Goal: Complete application form

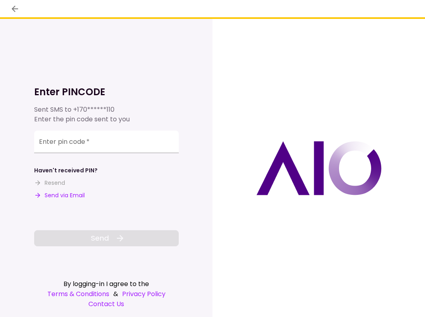
click at [76, 138] on div "Enter pin code   *" at bounding box center [106, 142] width 145 height 23
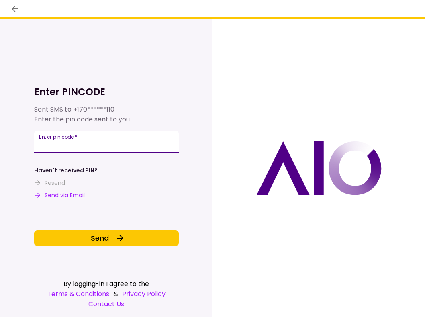
type input "******"
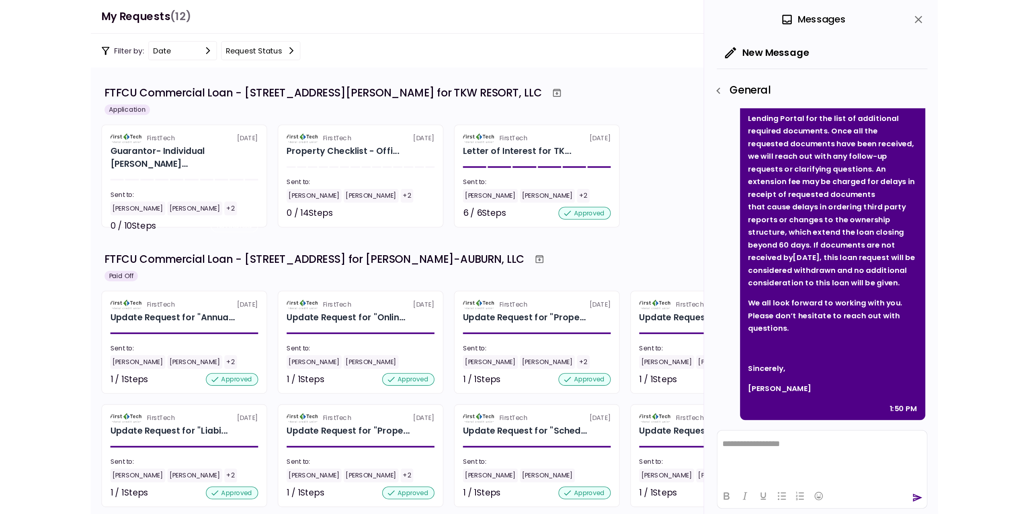
scroll to position [151, 0]
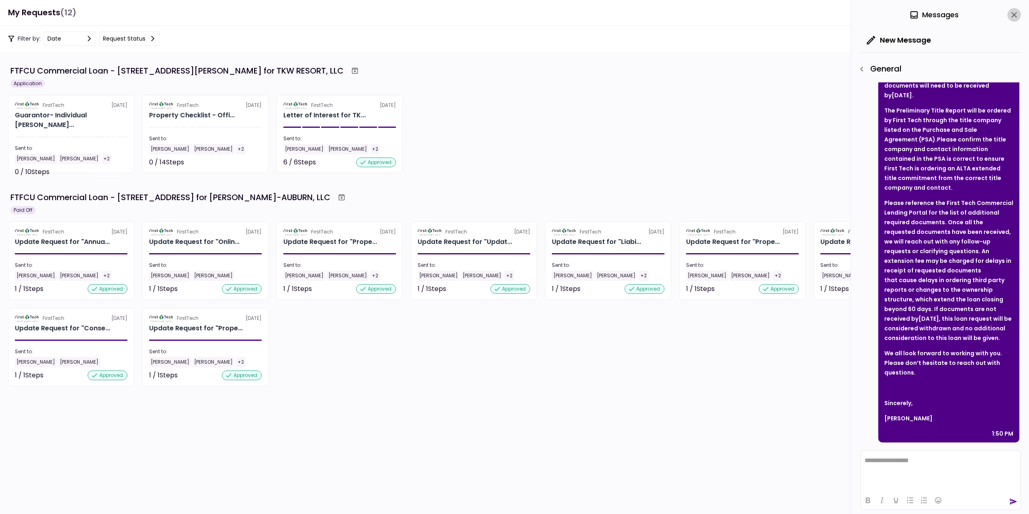
click at [425, 18] on icon "close" at bounding box center [1015, 15] width 10 height 10
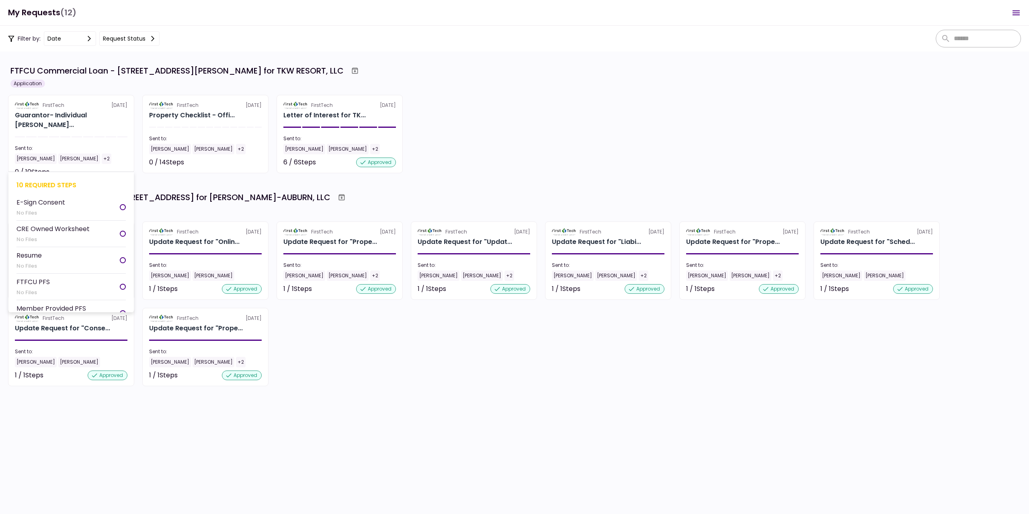
click at [109, 145] on div "Sent to:" at bounding box center [71, 148] width 113 height 7
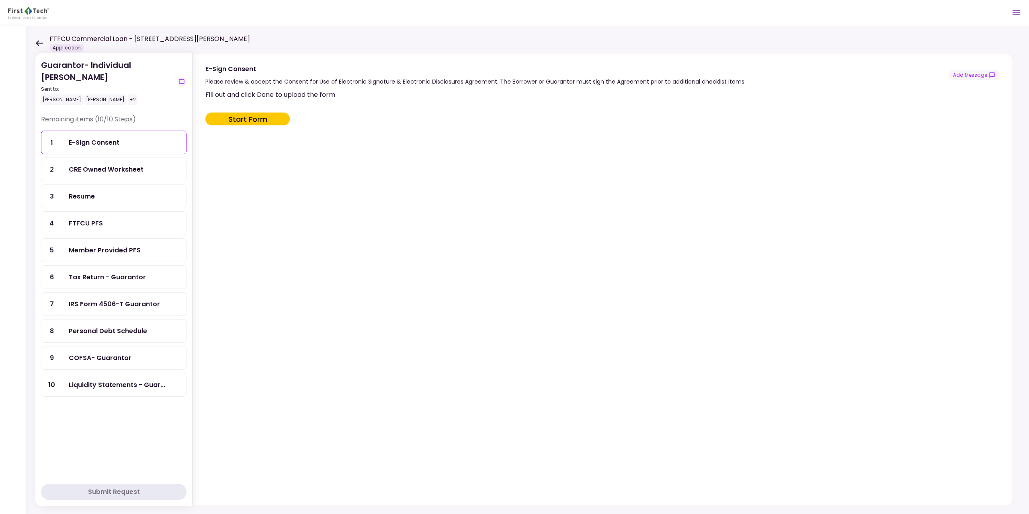
click at [263, 122] on button "Start Form" at bounding box center [247, 119] width 84 height 13
type input "***"
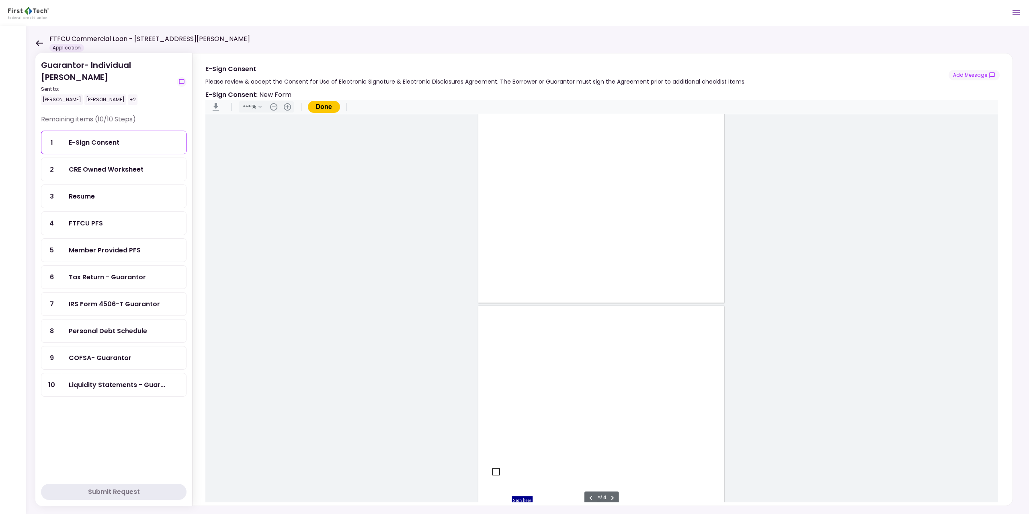
type input "*"
click at [425, 317] on div "Document Content" at bounding box center [496, 362] width 6 height 6
click at [425, 317] on div "Sign here" at bounding box center [522, 391] width 21 height 8
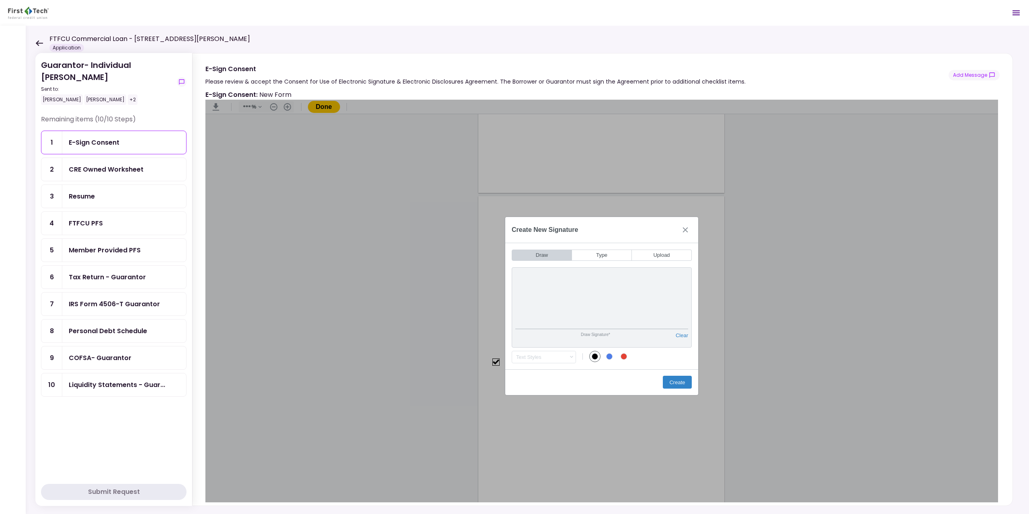
click at [425, 248] on div "Draw Type Upload Draw Signature* Clear Draw Initials* Clear Text Styles .cls-1{…" at bounding box center [601, 319] width 193 height 152
click at [425, 317] on button "Create" at bounding box center [677, 382] width 29 height 13
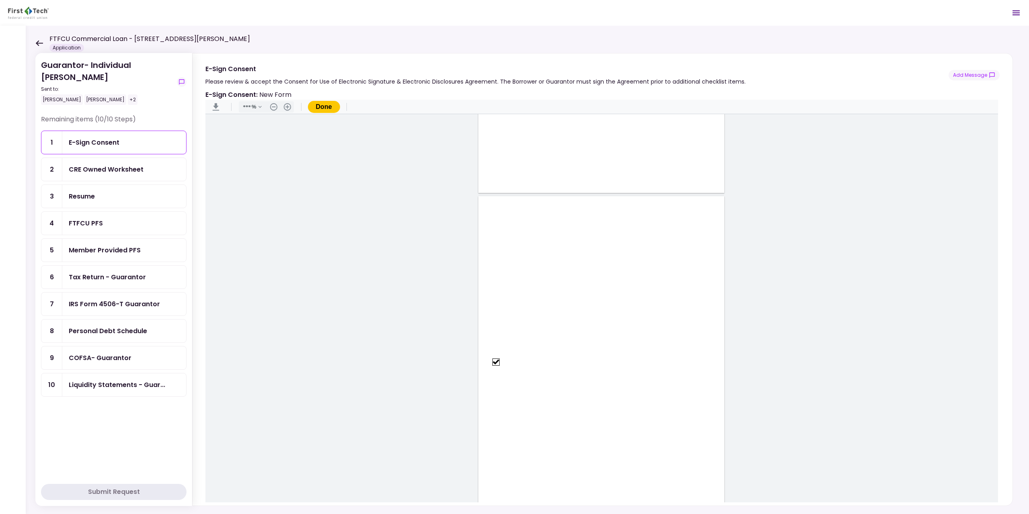
click at [318, 108] on button "Done" at bounding box center [324, 107] width 32 height 12
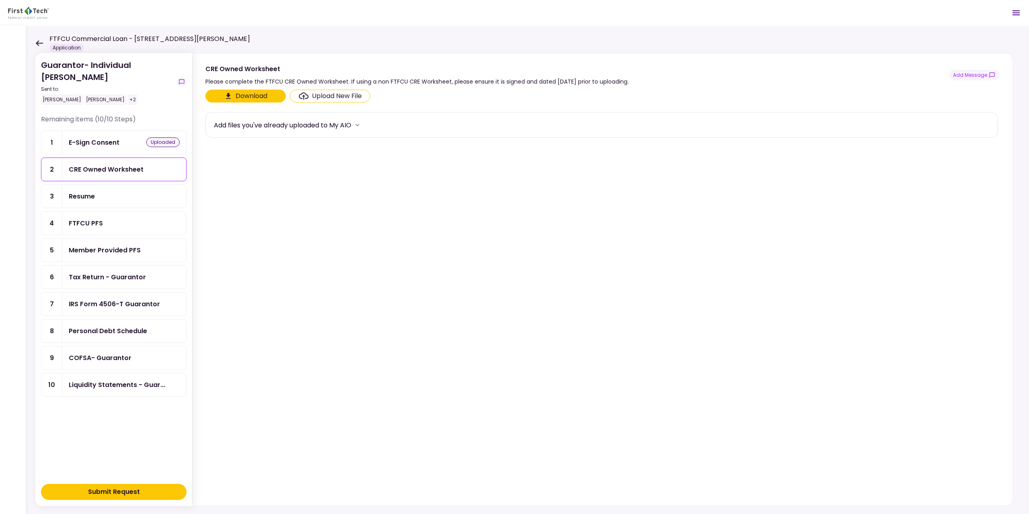
click at [116, 168] on div "CRE Owned Worksheet" at bounding box center [106, 169] width 75 height 10
click at [317, 95] on div "Upload New File" at bounding box center [337, 96] width 50 height 10
click at [0, 0] on input "Upload New File" at bounding box center [0, 0] width 0 height 0
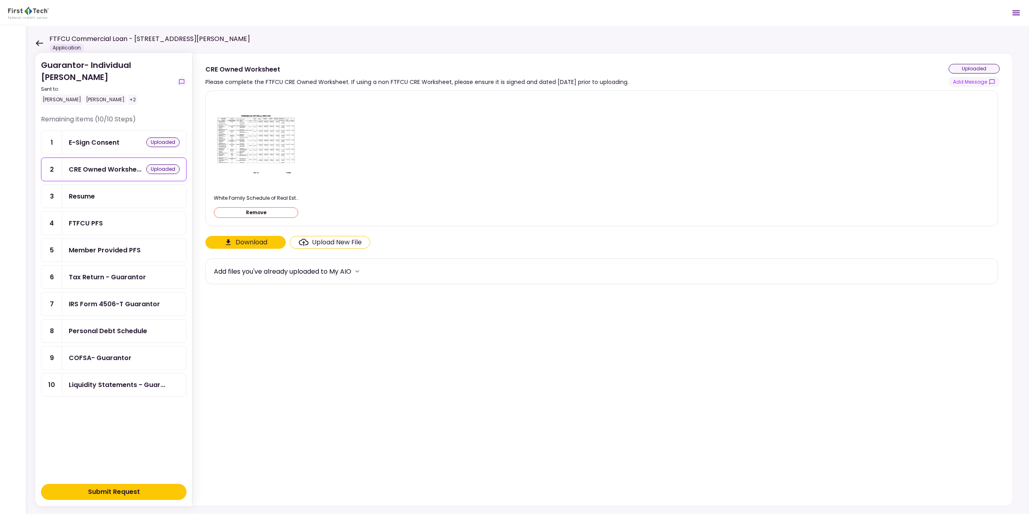
click at [341, 241] on div "Upload New File" at bounding box center [337, 243] width 50 height 10
click at [0, 0] on input "Upload New File" at bounding box center [0, 0] width 0 height 0
click at [125, 195] on div "Resume" at bounding box center [124, 196] width 111 height 10
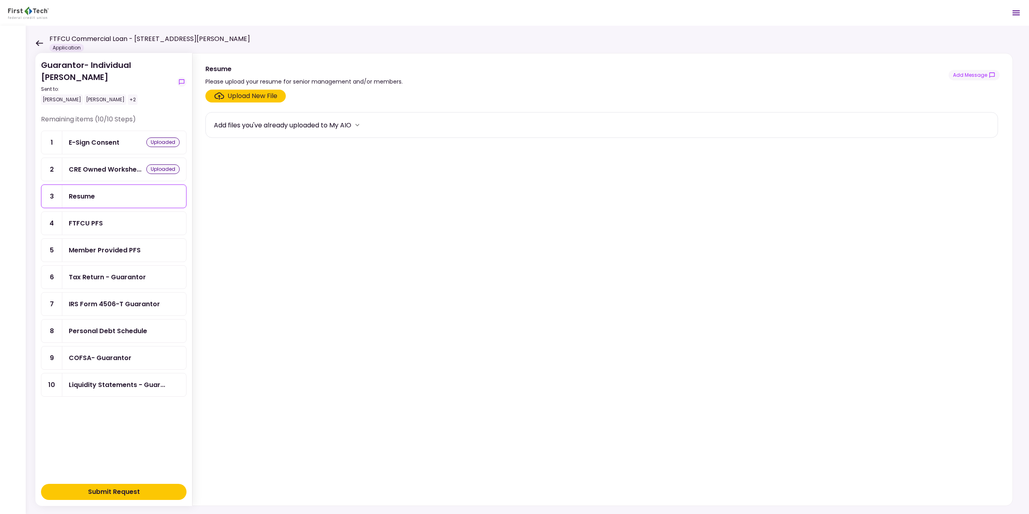
click at [256, 97] on div "Upload New File" at bounding box center [253, 96] width 50 height 10
click at [0, 0] on input "Upload New File" at bounding box center [0, 0] width 0 height 0
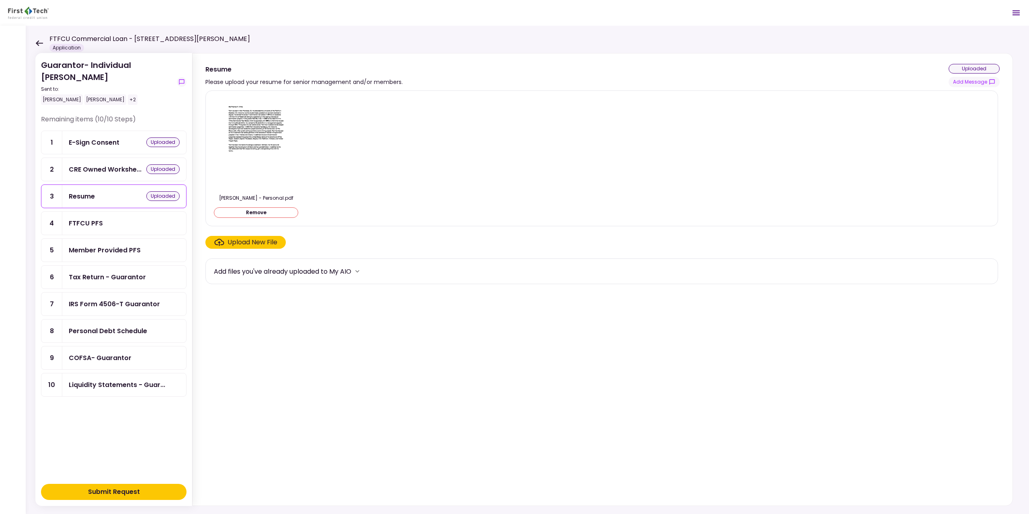
click at [107, 224] on div "FTFCU PFS" at bounding box center [124, 223] width 111 height 10
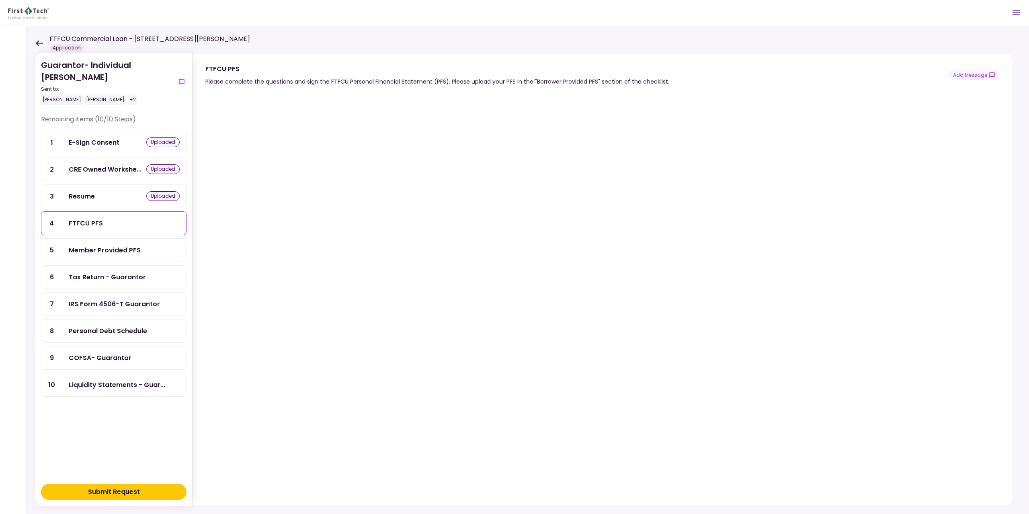
click at [425, 317] on div at bounding box center [603, 295] width 820 height 419
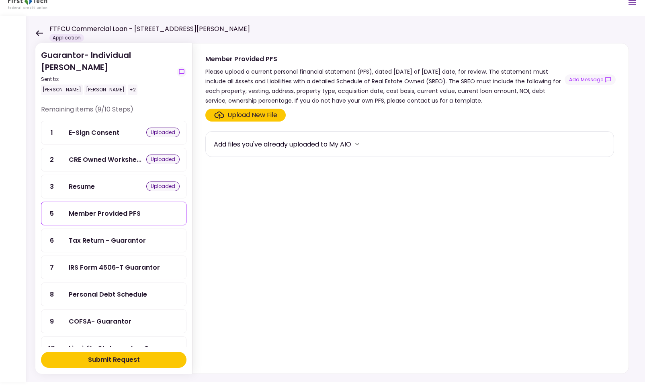
click at [263, 117] on div "Upload New File" at bounding box center [253, 115] width 50 height 10
click at [0, 0] on input "Upload New File" at bounding box center [0, 0] width 0 height 0
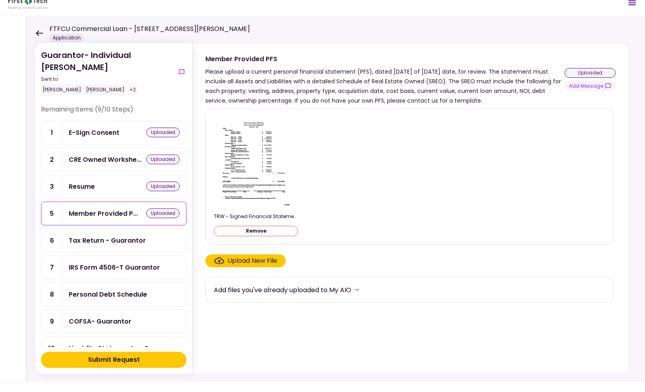
click at [140, 243] on div "Tax Return - Guarantor" at bounding box center [107, 240] width 77 height 10
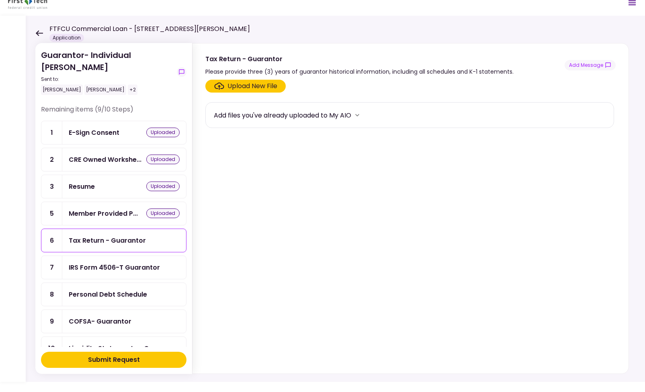
click at [266, 85] on div "Upload New File" at bounding box center [253, 86] width 50 height 10
click at [0, 0] on input "Upload New File" at bounding box center [0, 0] width 0 height 0
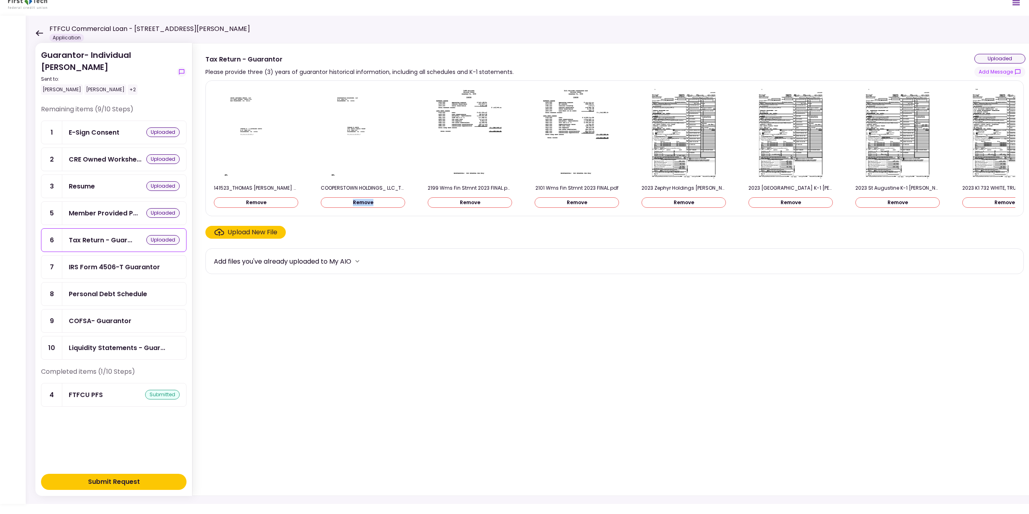
drag, startPoint x: 352, startPoint y: 214, endPoint x: 388, endPoint y: 213, distance: 35.8
click at [388, 213] on div "141523_THOMAS [PERSON_NAME] WHITE_2024_1040_Tax Returns.pdf Remove COOPERSTOWN …" at bounding box center [614, 148] width 819 height 136
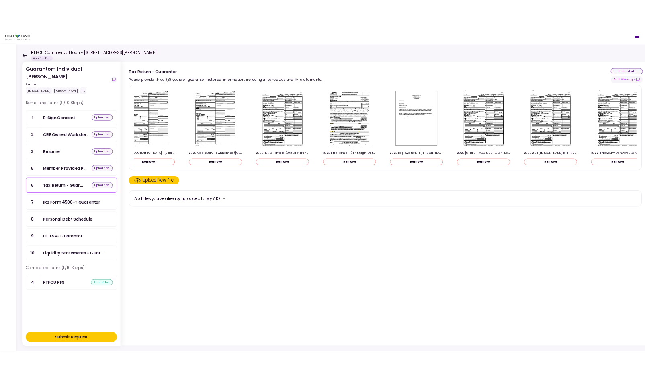
scroll to position [0, 2279]
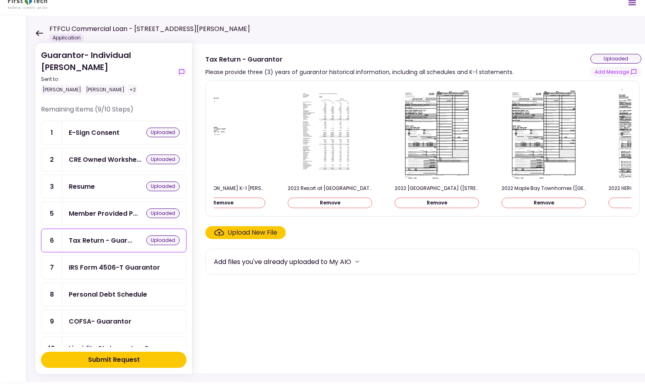
click at [156, 269] on div "IRS Form 4506-T Guarantor" at bounding box center [114, 267] width 91 height 10
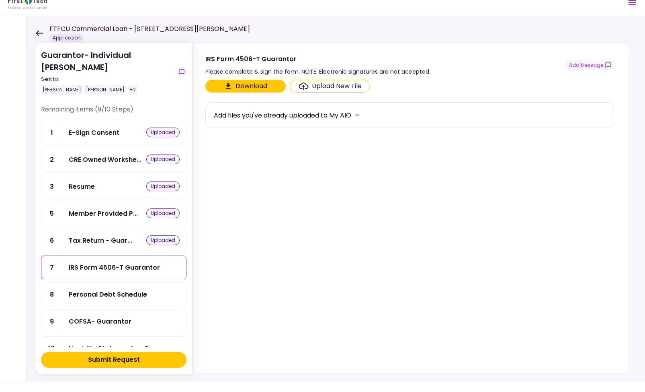
click at [254, 85] on button "Download" at bounding box center [245, 86] width 80 height 13
click at [138, 295] on div "Personal Debt Schedule" at bounding box center [108, 294] width 78 height 10
click at [268, 82] on button "Download" at bounding box center [245, 86] width 80 height 13
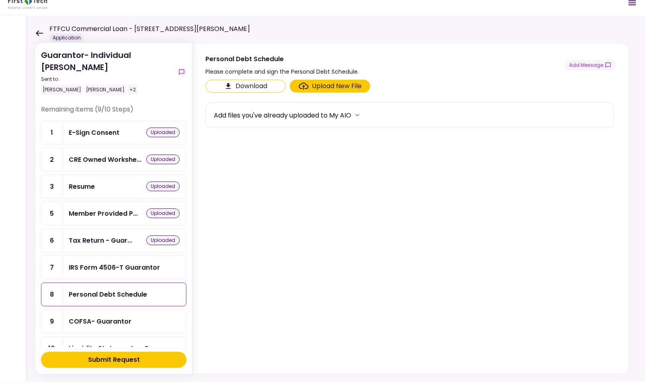
click at [132, 317] on div "COFSA- Guarantor" at bounding box center [124, 321] width 111 height 10
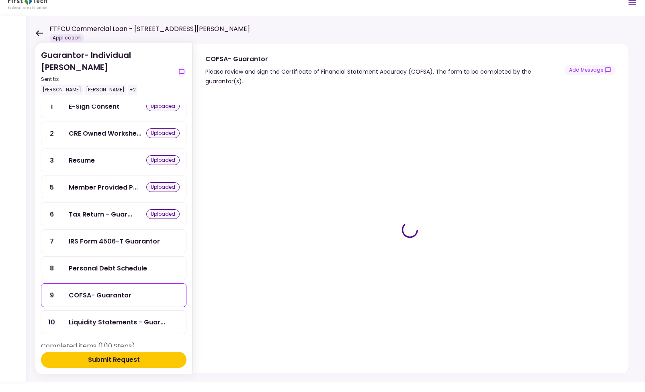
scroll to position [40, 0]
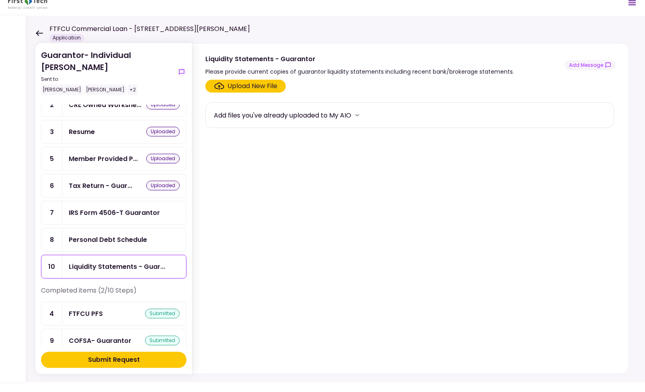
scroll to position [68, 0]
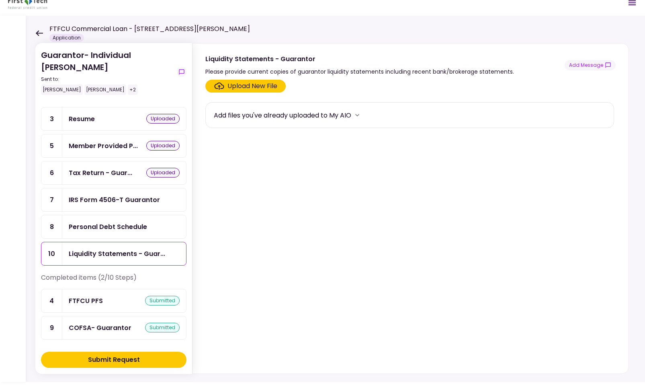
click at [287, 172] on section "Upload New File Add files you've already uploaded to My AIO" at bounding box center [410, 225] width 411 height 290
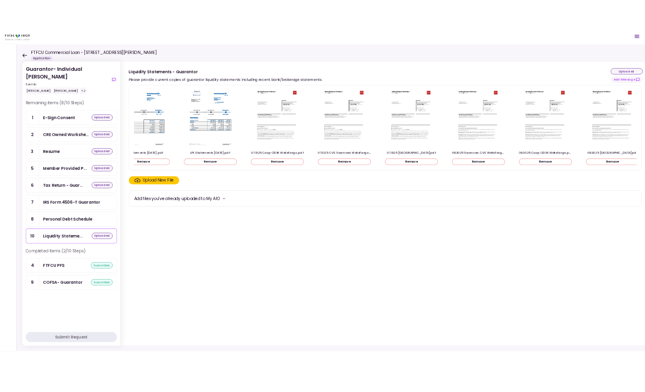
scroll to position [0, 140]
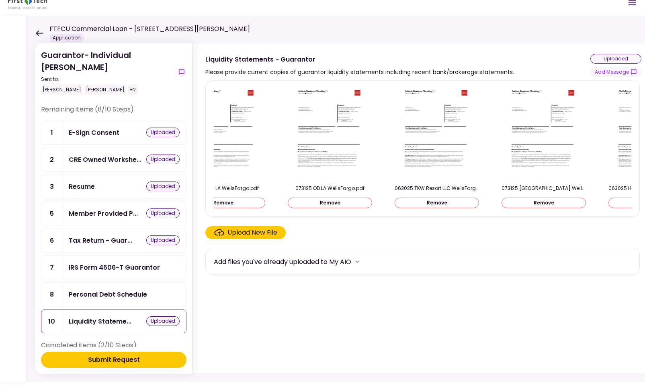
click at [86, 262] on div "IRS Form 4506-T Guarantor" at bounding box center [114, 267] width 91 height 10
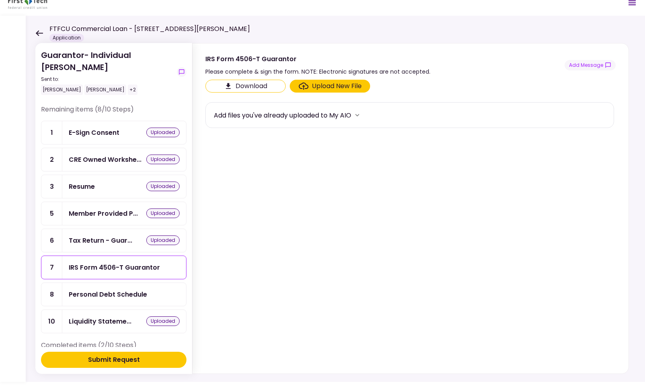
click at [318, 84] on div "Upload New File" at bounding box center [337, 86] width 50 height 10
click at [0, 0] on input "Upload New File" at bounding box center [0, 0] width 0 height 0
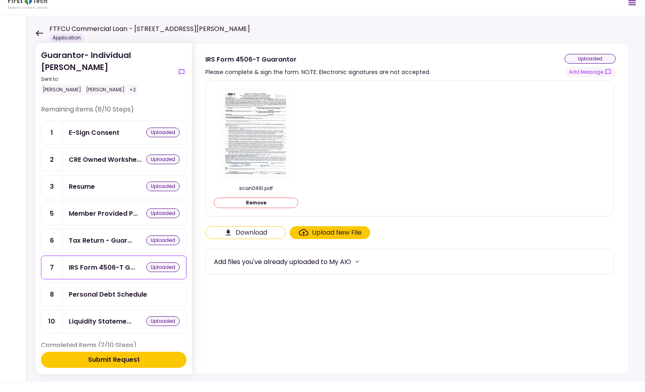
click at [159, 296] on div "Personal Debt Schedule" at bounding box center [124, 294] width 111 height 10
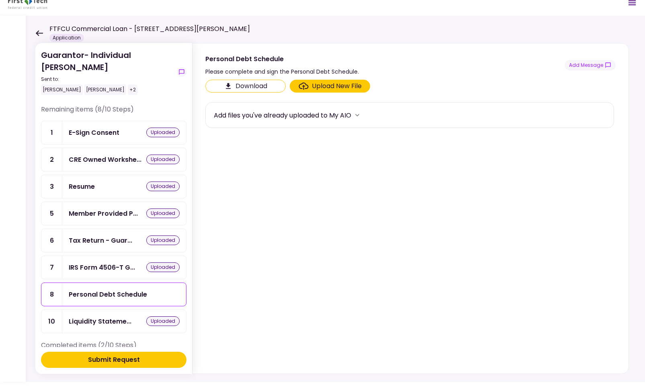
click at [294, 216] on section "Download Upload New File Add files you've already uploaded to My AIO" at bounding box center [410, 225] width 411 height 290
click at [342, 88] on div "Upload New File" at bounding box center [337, 86] width 50 height 10
click at [0, 0] on input "Upload New File" at bounding box center [0, 0] width 0 height 0
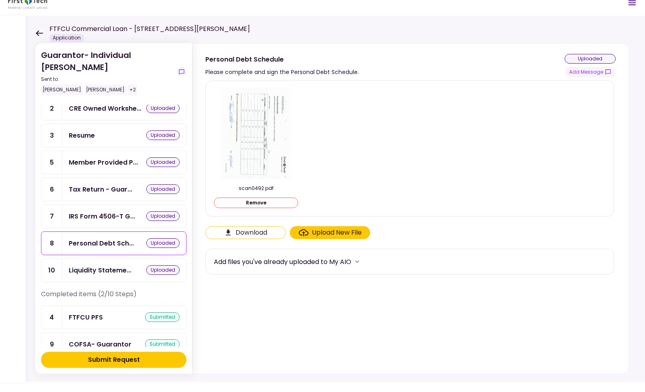
scroll to position [68, 0]
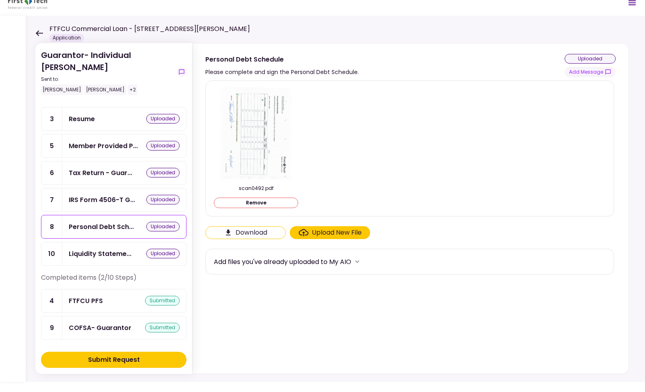
click at [148, 317] on button "Submit Request" at bounding box center [114, 359] width 146 height 16
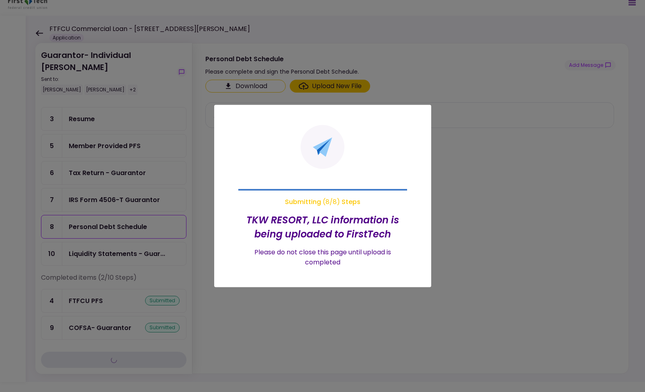
scroll to position [0, 0]
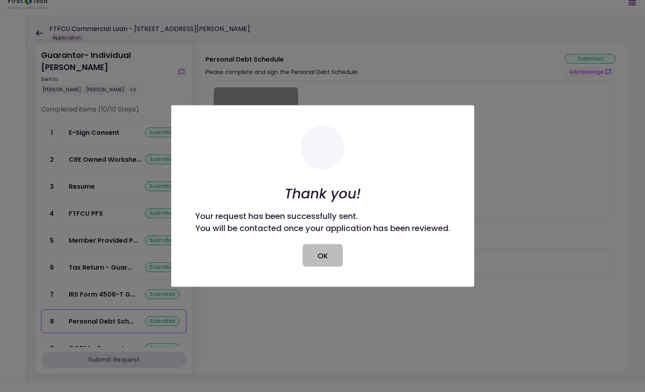
click at [328, 252] on button "OK" at bounding box center [323, 255] width 40 height 23
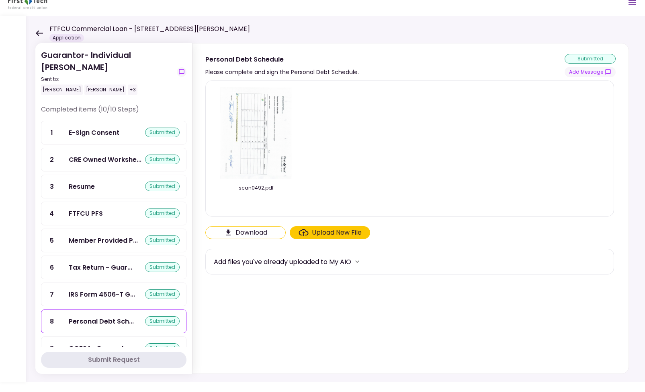
click at [425, 5] on icon "Open menu" at bounding box center [632, 2] width 7 height 5
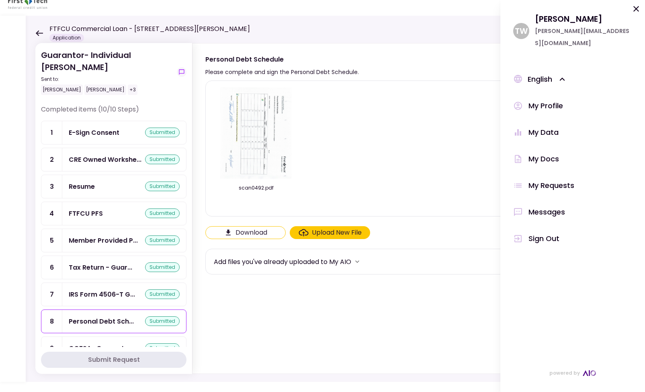
click at [425, 232] on div "Sign Out" at bounding box center [544, 238] width 31 height 12
